Goal: Task Accomplishment & Management: Use online tool/utility

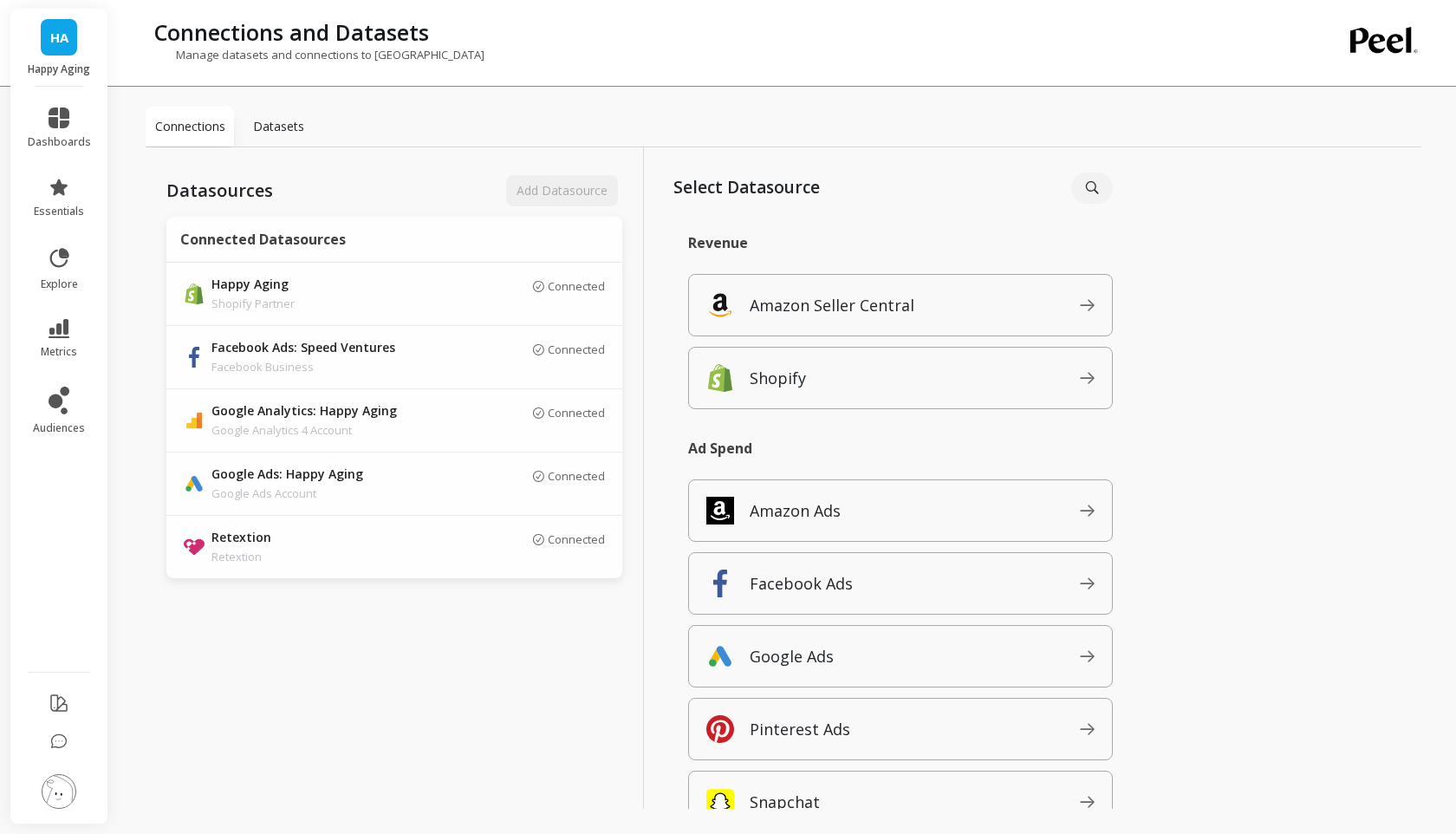
click at [829, 63] on div "Manage datasets and connections to Peel" at bounding box center [712, 63] width 1133 height 33
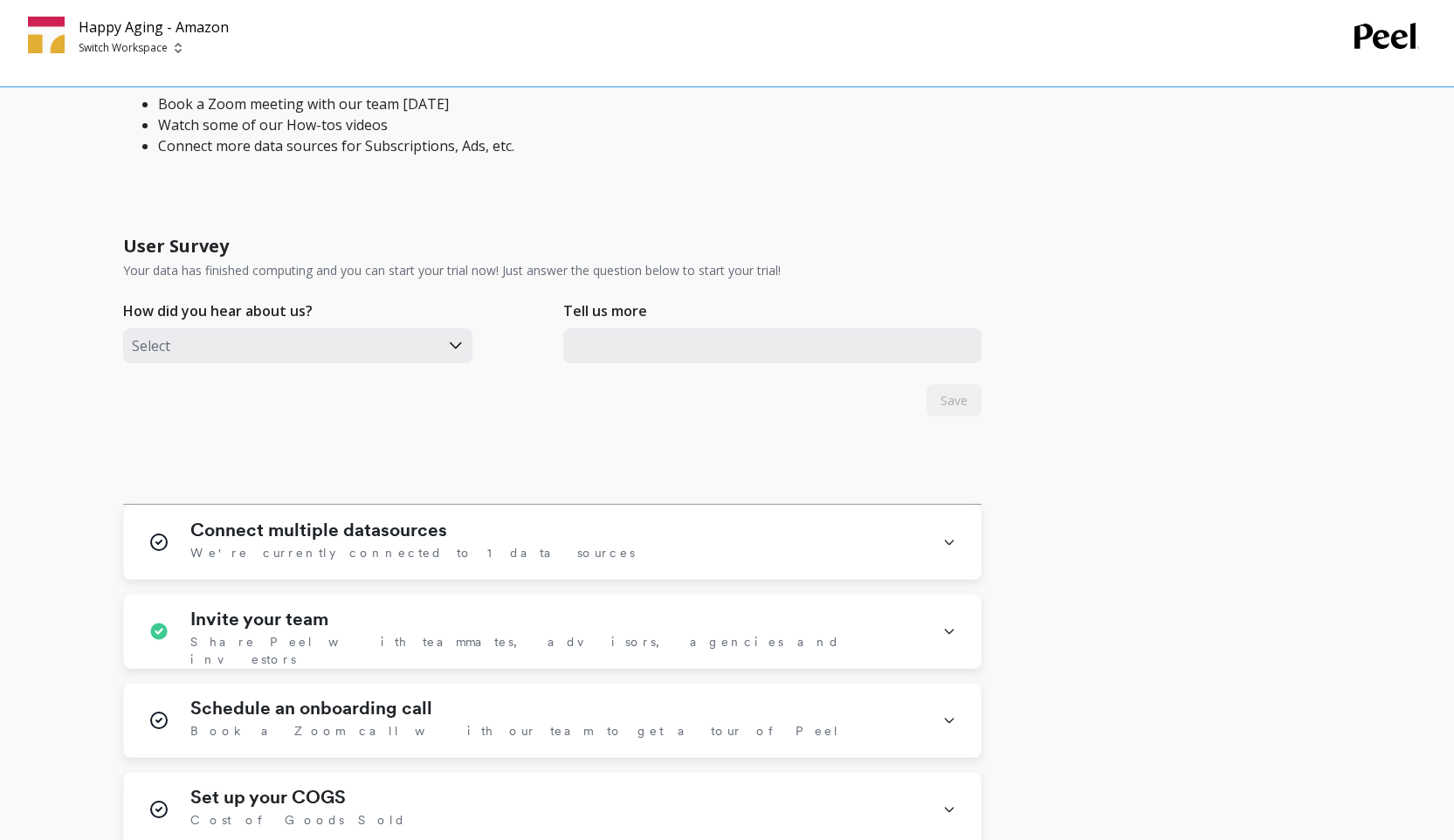
scroll to position [778, 0]
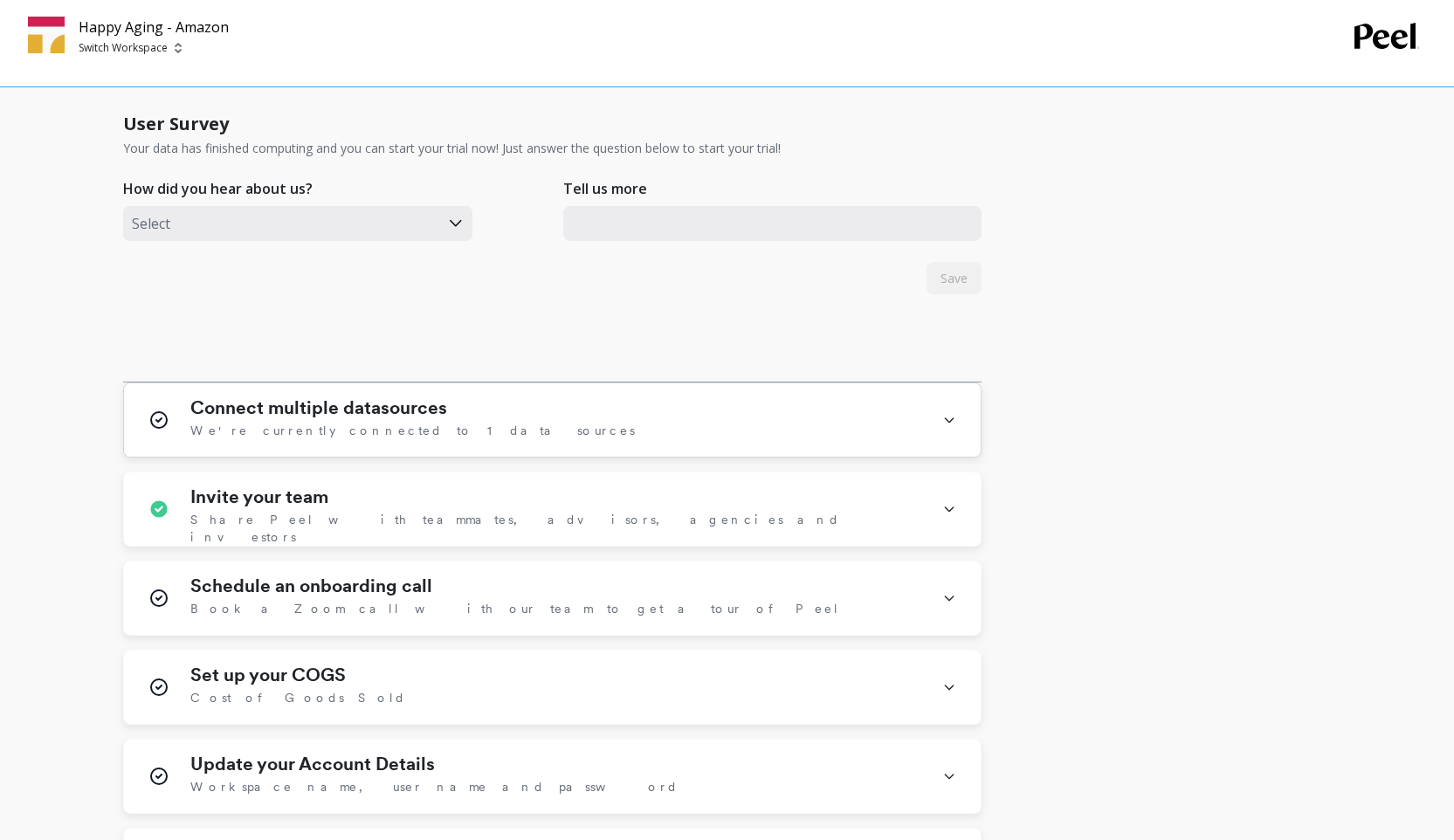
click at [944, 409] on icon at bounding box center [950, 419] width 14 height 45
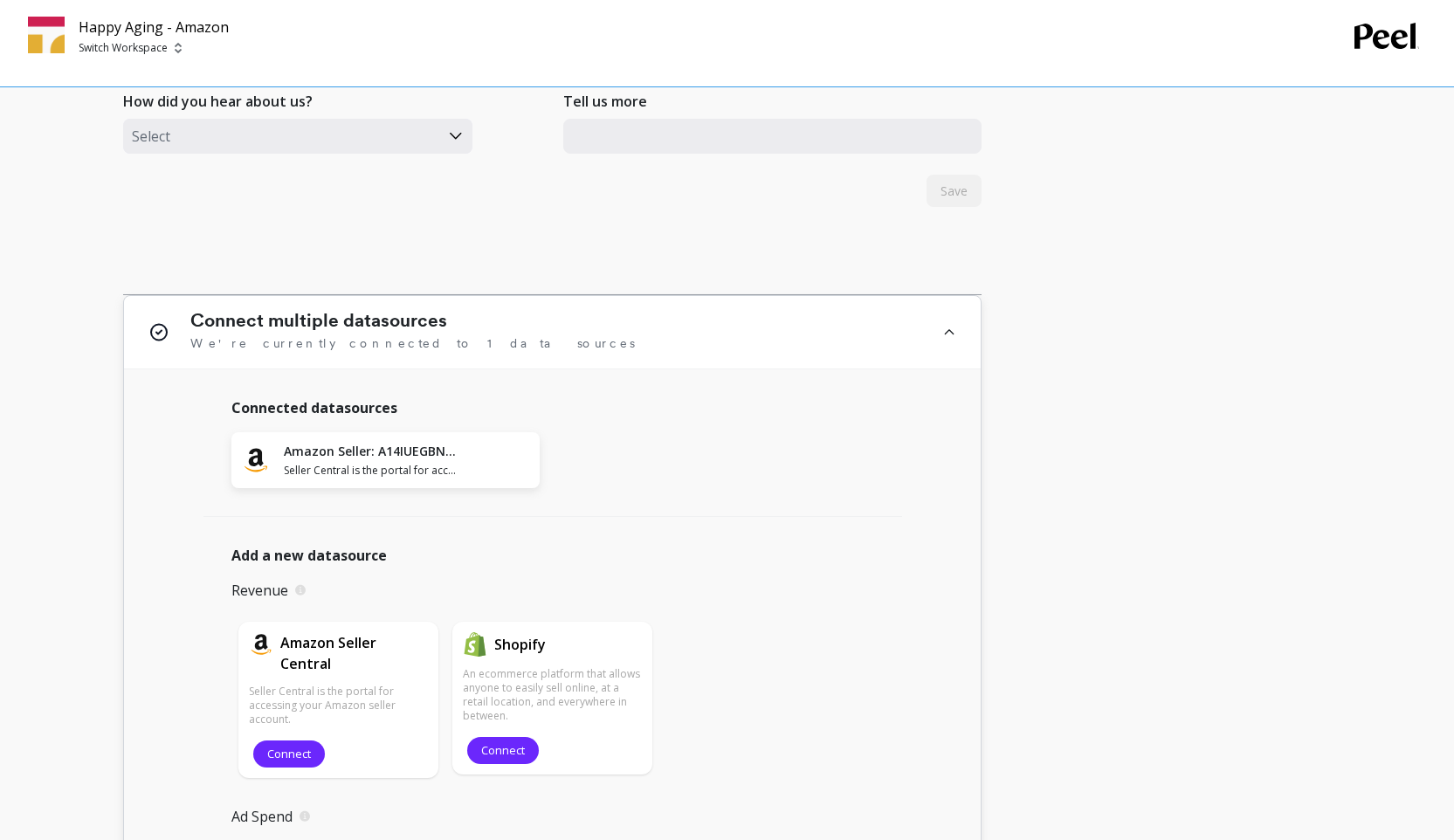
scroll to position [964, 0]
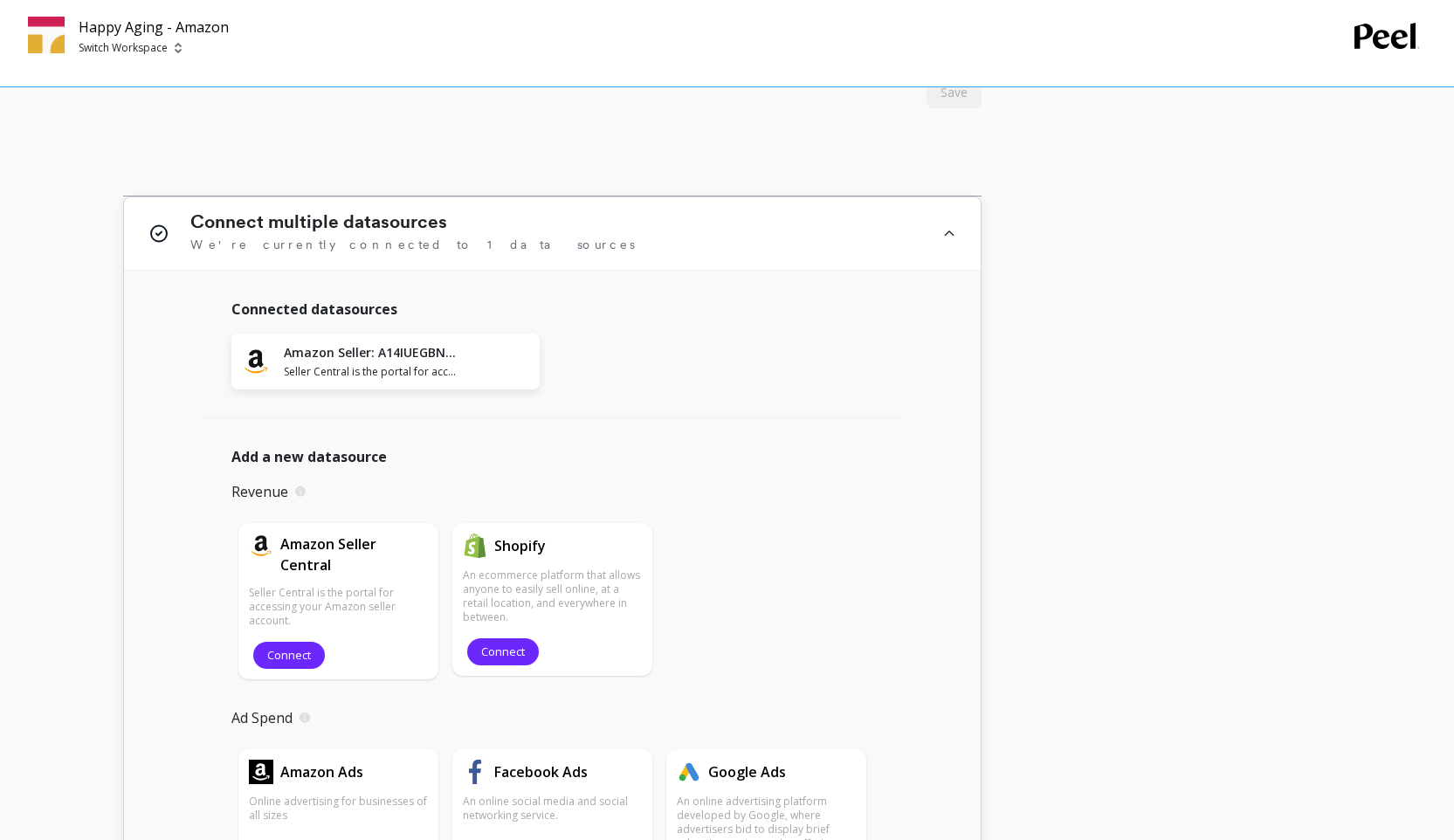
click at [927, 224] on div "Connect multiple datasources We're currently connected to 1 data sources" at bounding box center [551, 234] width 856 height 73
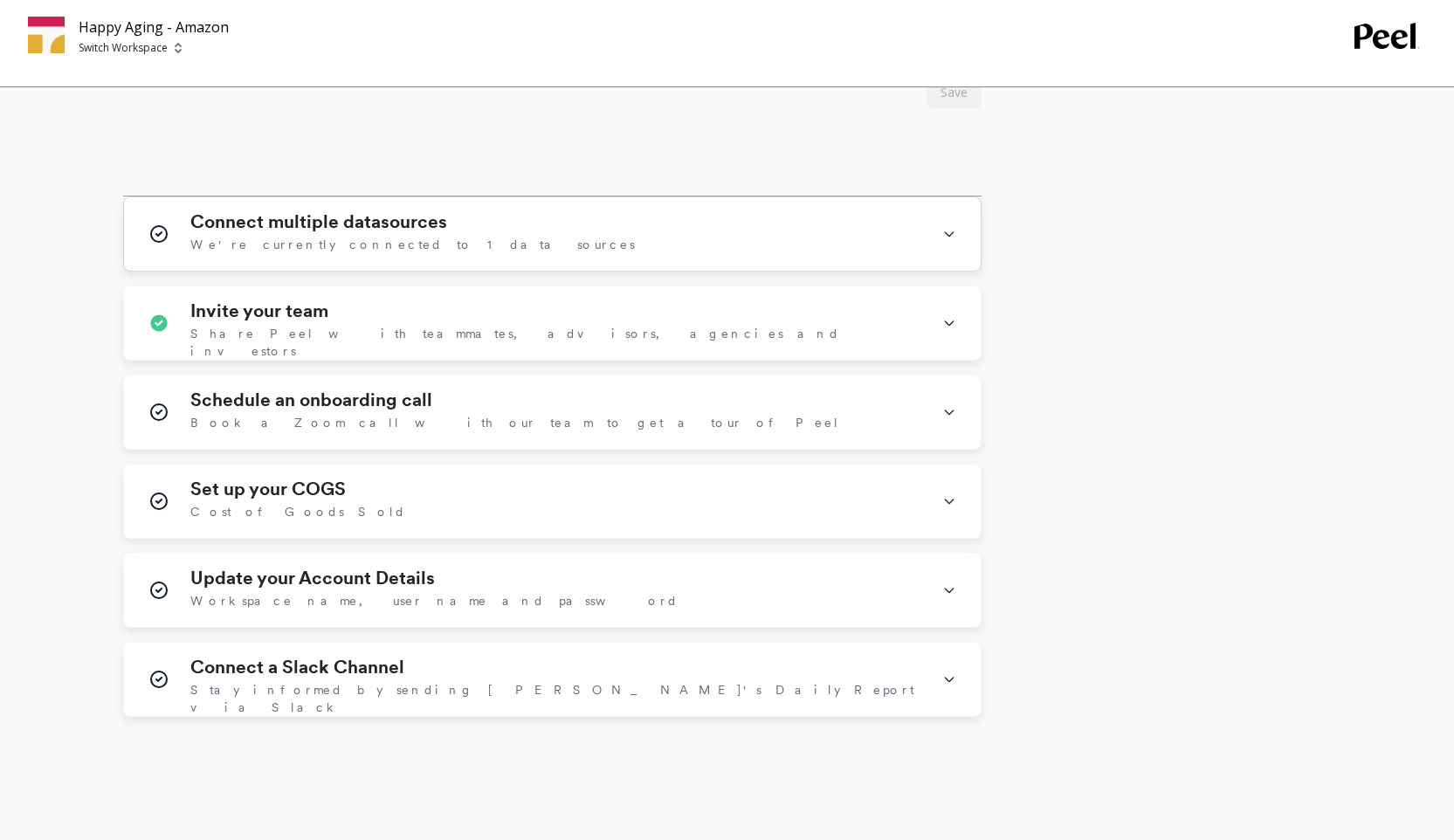
click at [736, 222] on div "Connect multiple datasources We're currently connected to 1 data sources" at bounding box center [556, 233] width 731 height 45
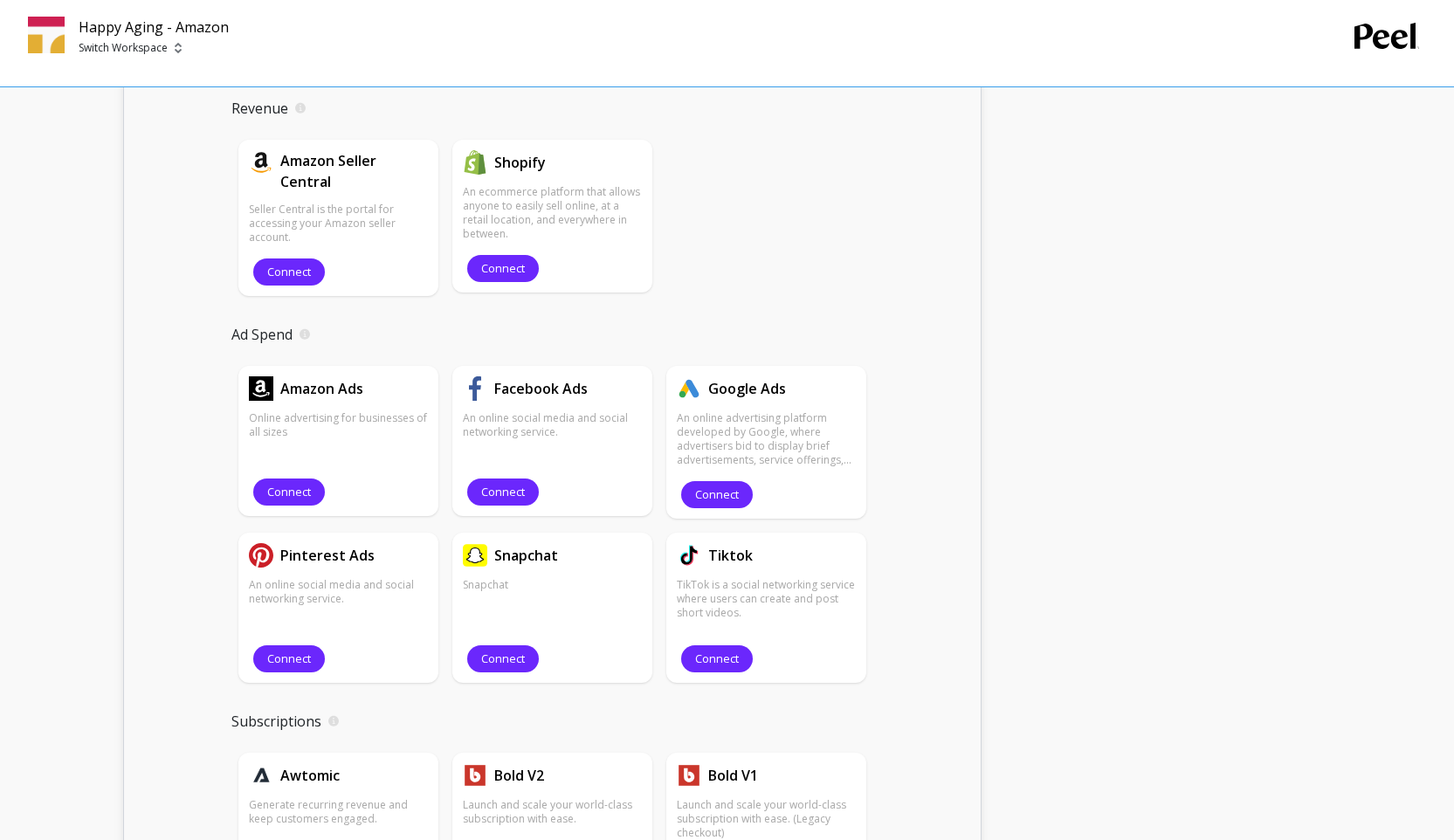
scroll to position [534, 0]
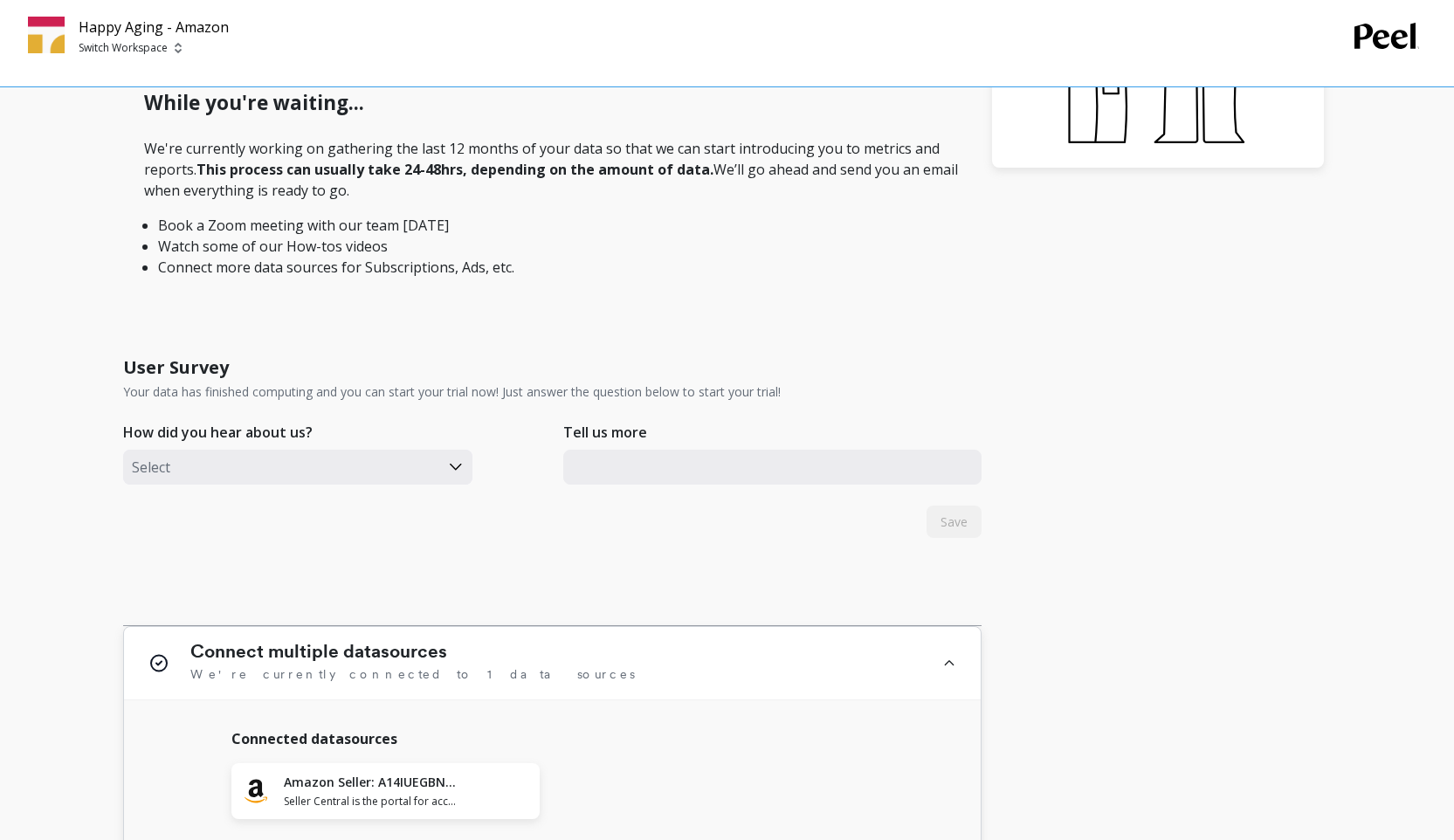
click at [804, 645] on div "Connect multiple datasources We're currently connected to 1 data sources" at bounding box center [556, 663] width 731 height 44
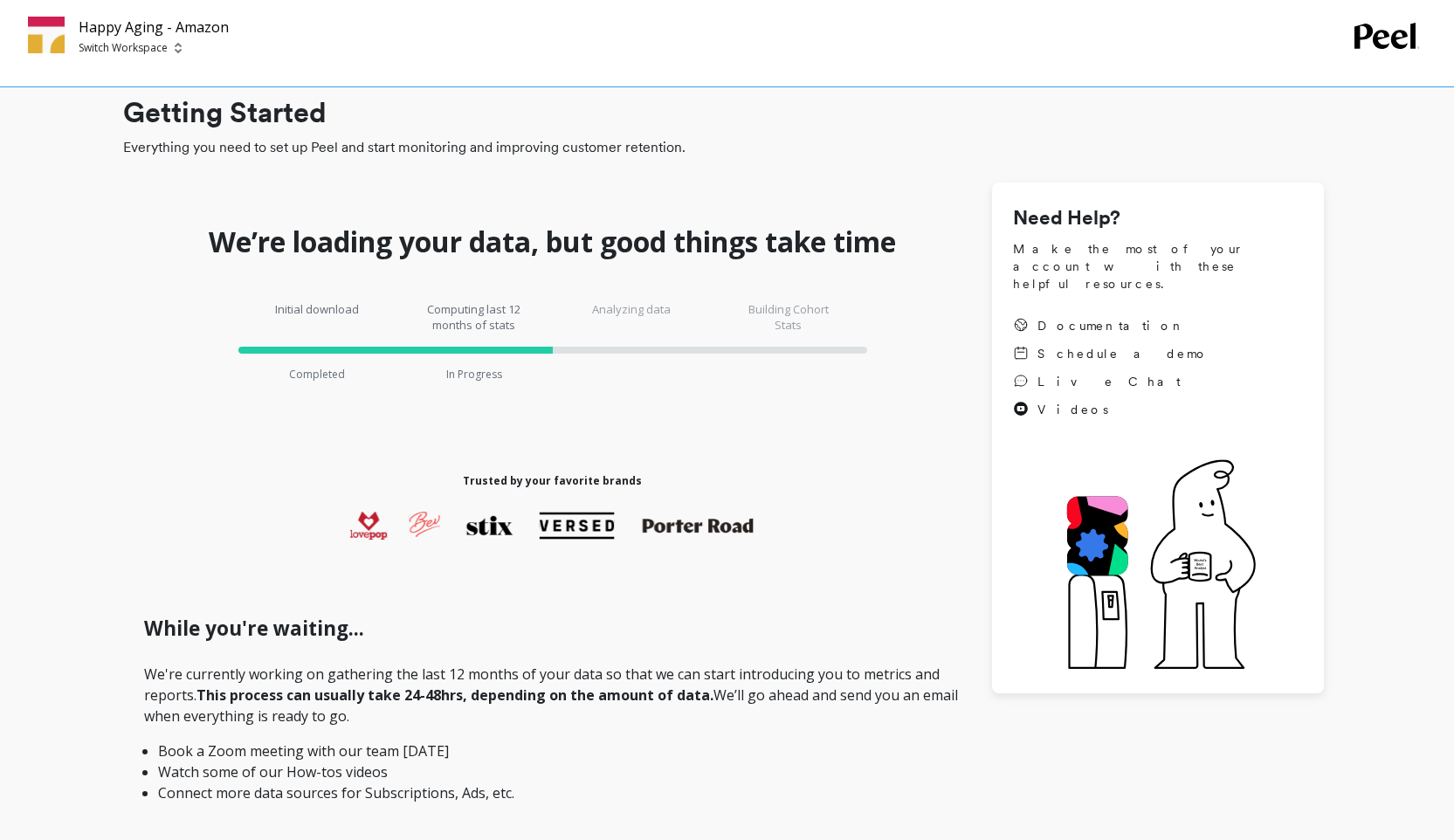
scroll to position [0, 0]
